Goal: Find contact information: Find contact information

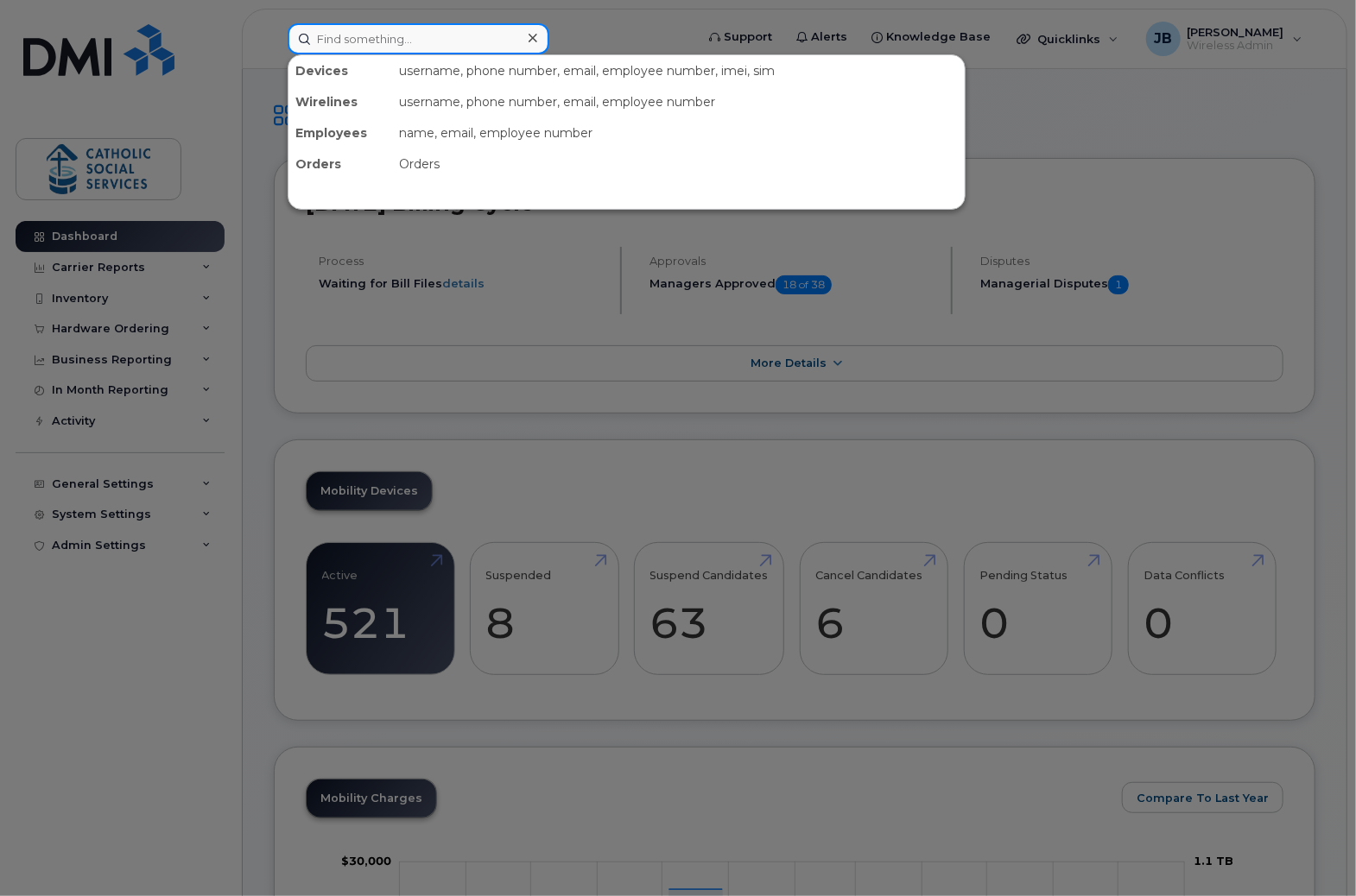
click at [449, 37] on input at bounding box center [417, 38] width 261 height 31
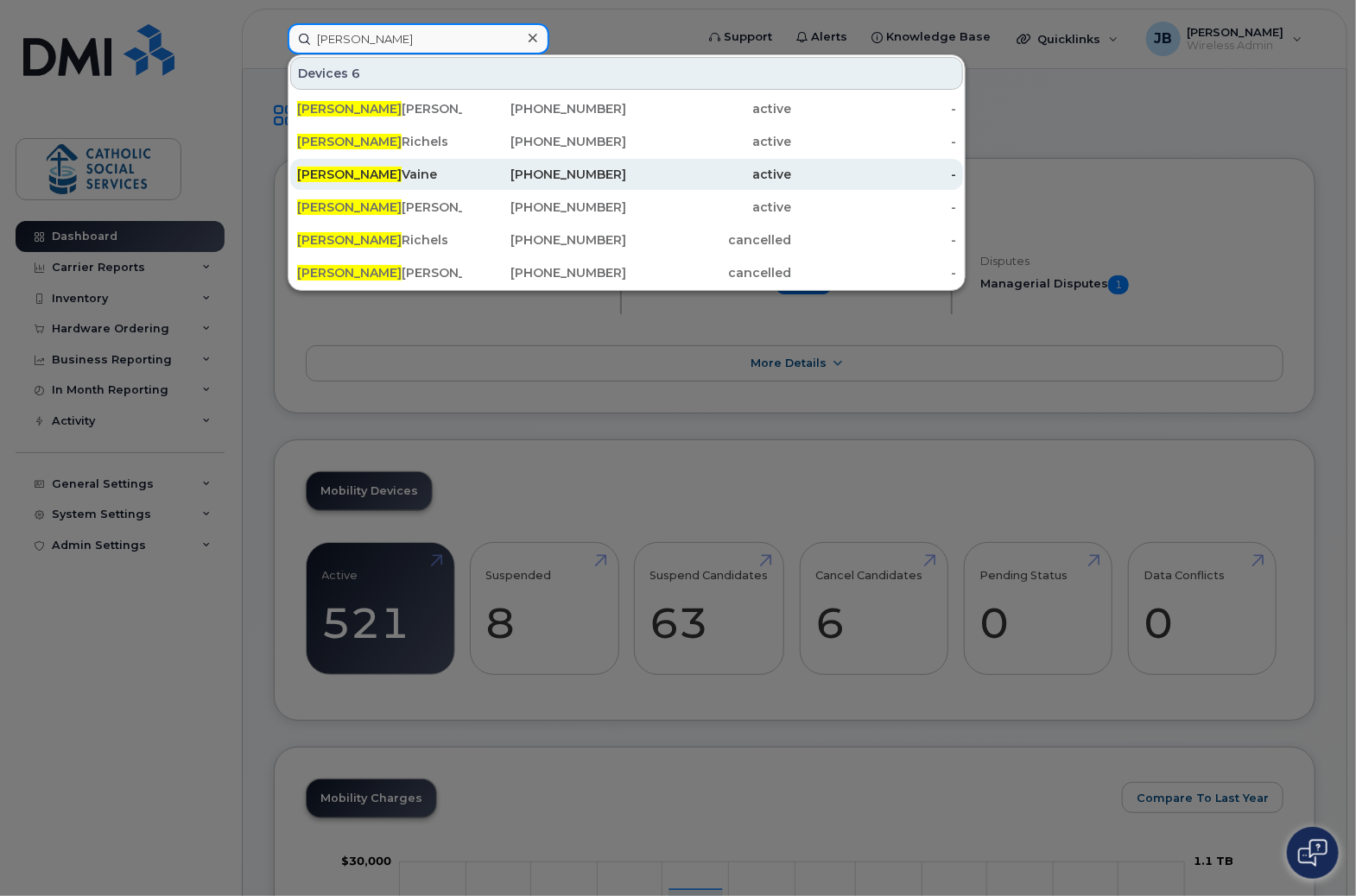
type input "amanda"
click at [377, 175] on div "Amanda Vaine" at bounding box center [379, 174] width 165 height 17
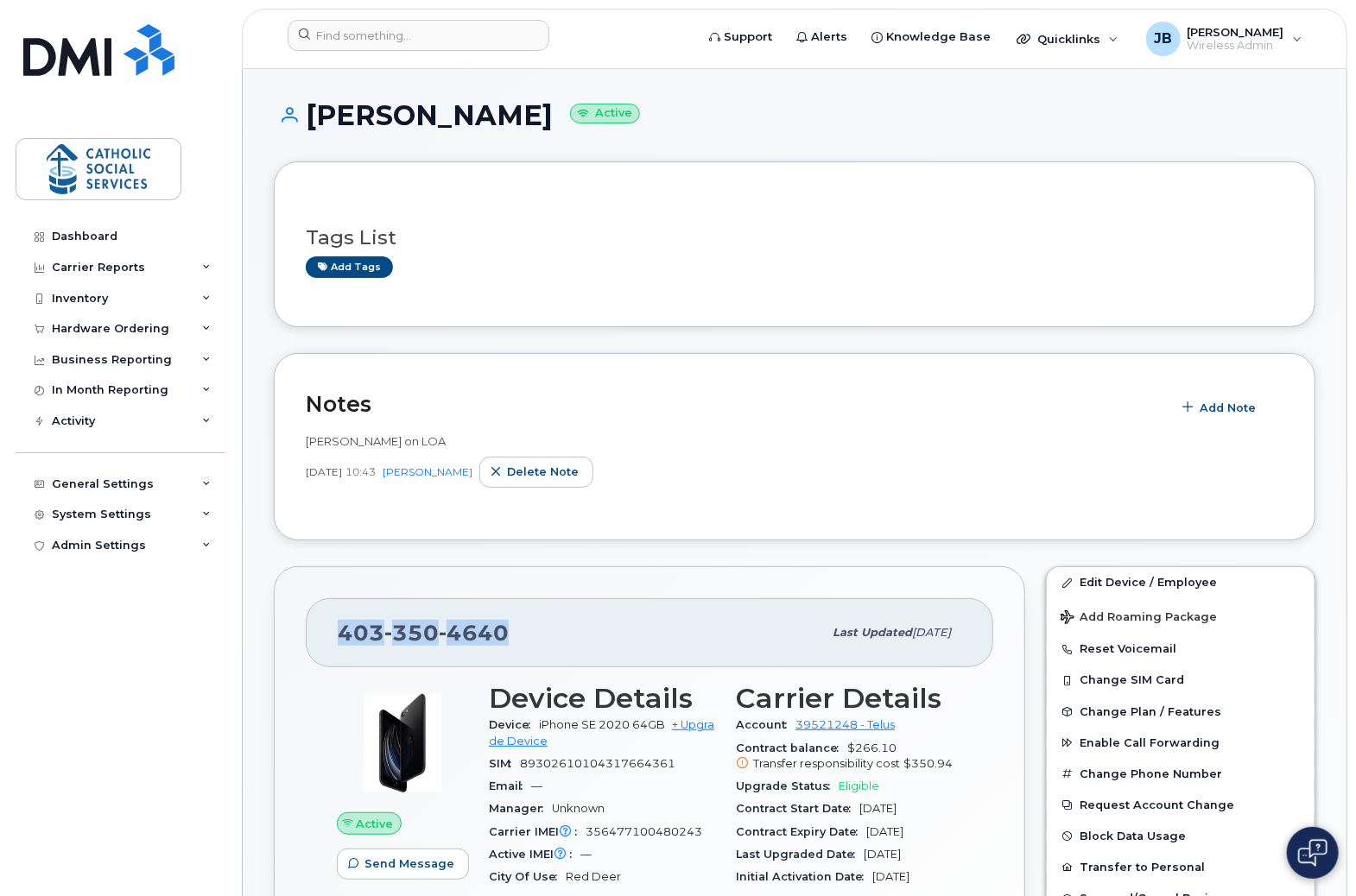
drag, startPoint x: 508, startPoint y: 626, endPoint x: 325, endPoint y: 630, distance: 183.0
click at [325, 630] on div "[PHONE_NUMBER] Last updated [DATE]" at bounding box center [650, 633] width 687 height 70
drag, startPoint x: 325, startPoint y: 630, endPoint x: 356, endPoint y: 630, distance: 31.0
copy span "[PHONE_NUMBER]"
